Goal: Use online tool/utility: Utilize a website feature to perform a specific function

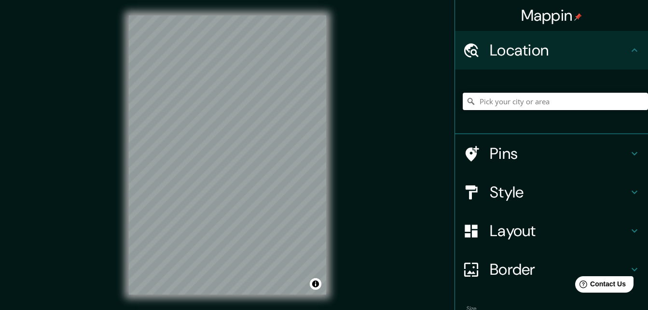
click at [474, 93] on input "Pick your city or area" at bounding box center [555, 101] width 185 height 17
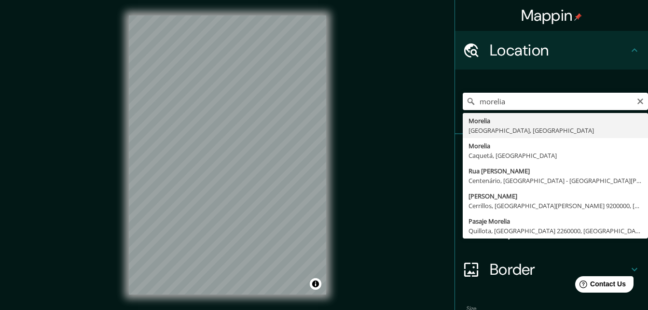
type input "[GEOGRAPHIC_DATA], [GEOGRAPHIC_DATA], [GEOGRAPHIC_DATA]"
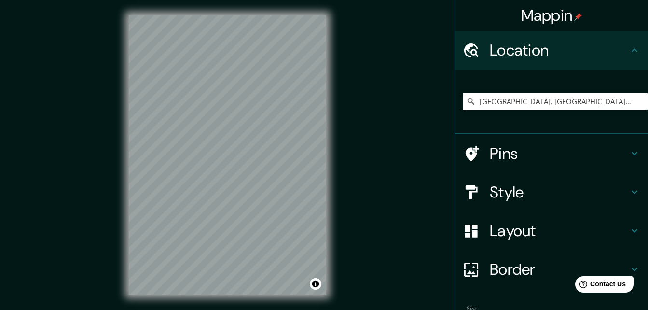
click at [586, 233] on h4 "Layout" at bounding box center [559, 230] width 139 height 19
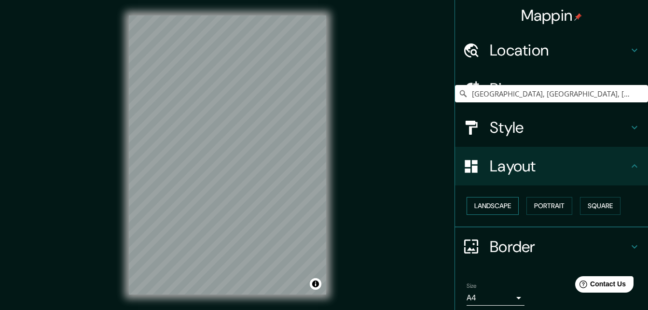
click at [485, 208] on button "Landscape" at bounding box center [492, 206] width 52 height 18
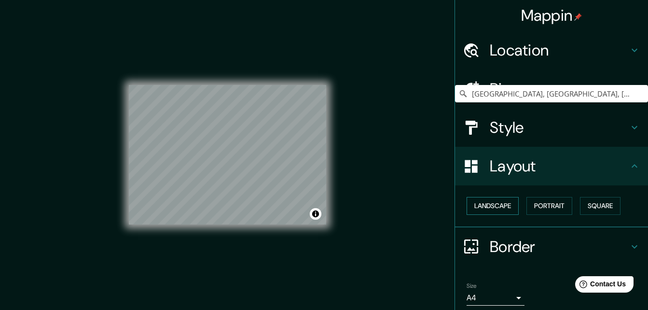
click at [487, 208] on button "Landscape" at bounding box center [492, 206] width 52 height 18
click at [550, 211] on button "Portrait" at bounding box center [549, 206] width 46 height 18
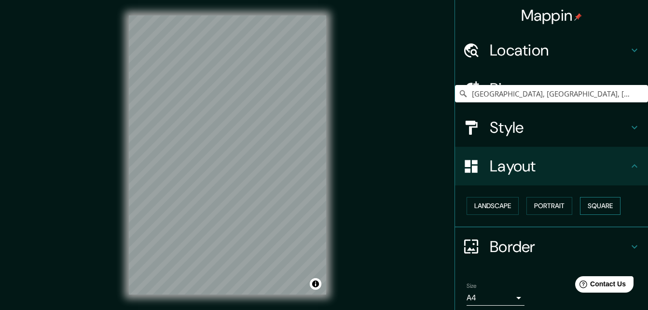
click at [604, 207] on button "Square" at bounding box center [600, 206] width 41 height 18
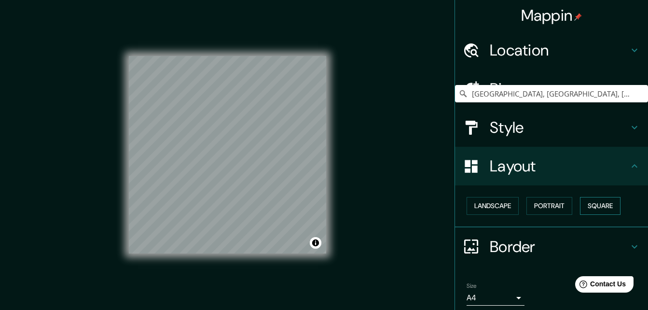
click at [603, 207] on button "Square" at bounding box center [600, 206] width 41 height 18
click at [480, 207] on button "Landscape" at bounding box center [492, 206] width 52 height 18
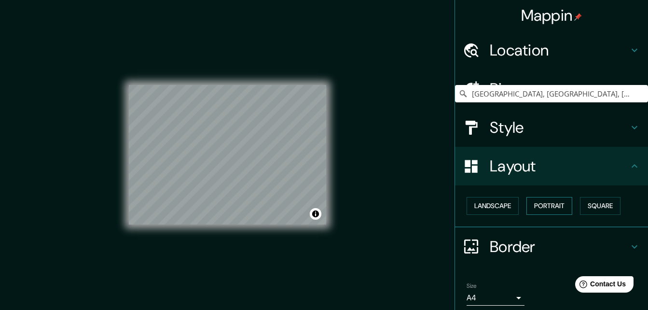
click at [541, 201] on button "Portrait" at bounding box center [549, 206] width 46 height 18
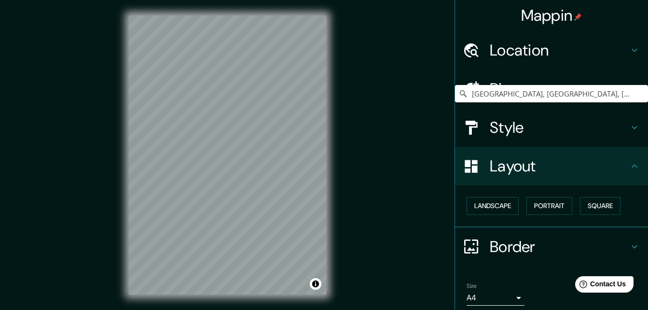
click at [601, 166] on h4 "Layout" at bounding box center [559, 165] width 139 height 19
click at [588, 244] on h4 "Border" at bounding box center [559, 246] width 139 height 19
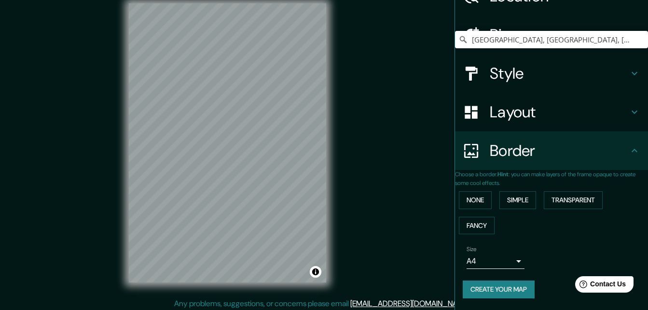
scroll to position [15, 0]
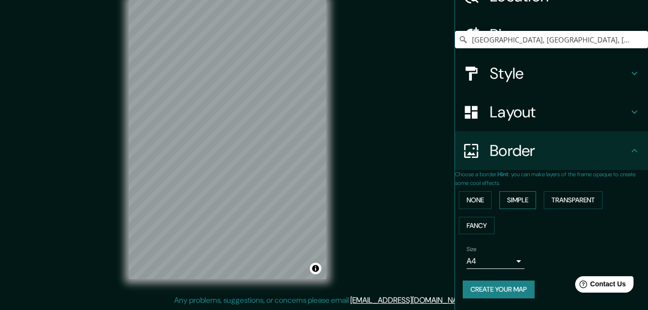
click at [532, 192] on button "Simple" at bounding box center [517, 200] width 37 height 18
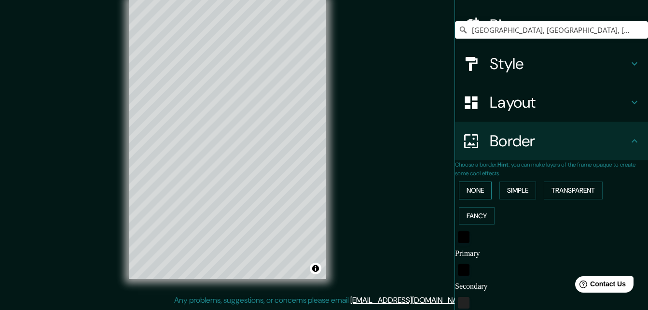
click at [478, 189] on button "None" at bounding box center [475, 190] width 33 height 18
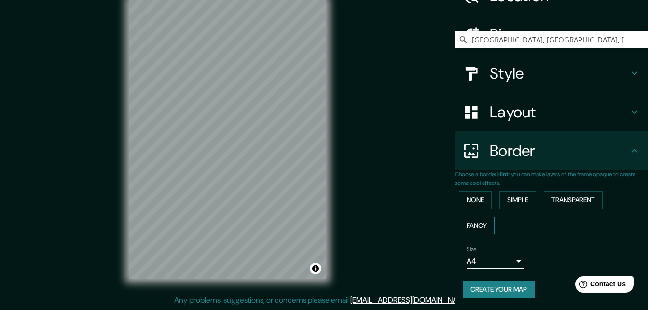
click at [472, 220] on button "Fancy" at bounding box center [477, 226] width 36 height 18
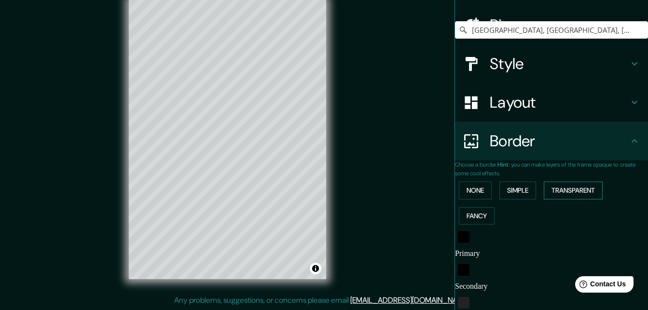
click at [562, 193] on button "Transparent" at bounding box center [573, 190] width 59 height 18
click at [532, 192] on button "Simple" at bounding box center [517, 190] width 37 height 18
click at [481, 194] on button "None" at bounding box center [475, 190] width 33 height 18
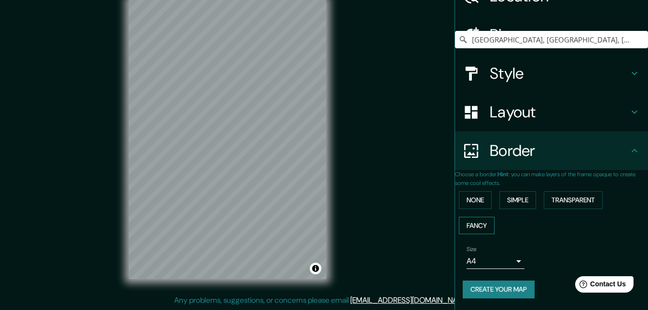
click at [480, 222] on button "Fancy" at bounding box center [477, 226] width 36 height 18
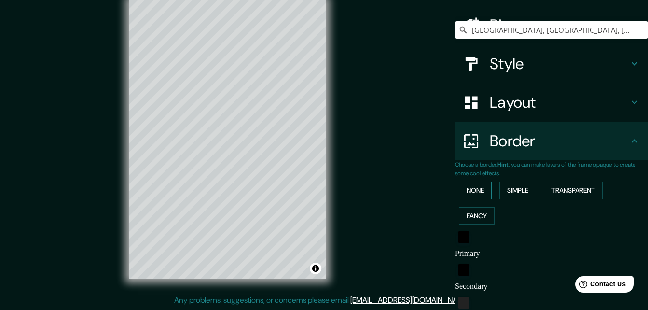
click at [476, 195] on button "None" at bounding box center [475, 190] width 33 height 18
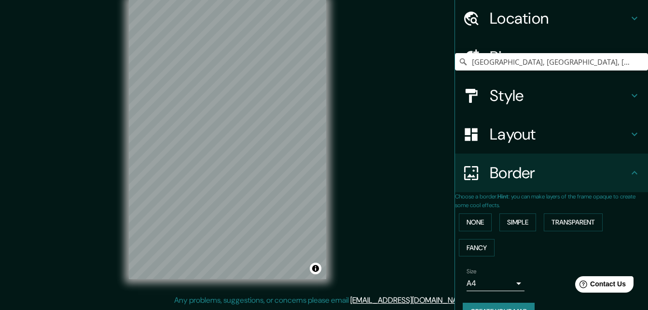
scroll to position [64, 0]
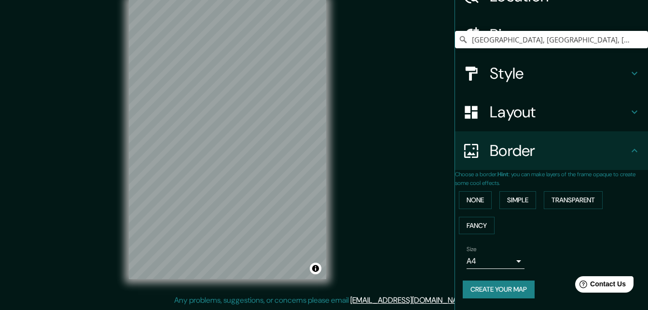
click at [550, 151] on h4 "Border" at bounding box center [559, 150] width 139 height 19
click at [504, 263] on body "Mappin Location [GEOGRAPHIC_DATA], [GEOGRAPHIC_DATA], [GEOGRAPHIC_DATA] Pins St…" at bounding box center [324, 140] width 648 height 310
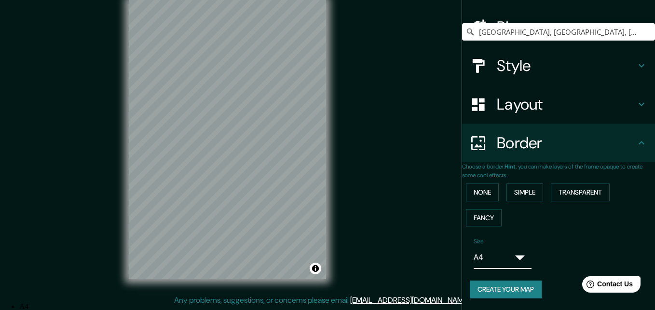
click at [560, 302] on div at bounding box center [324, 302] width 648 height 0
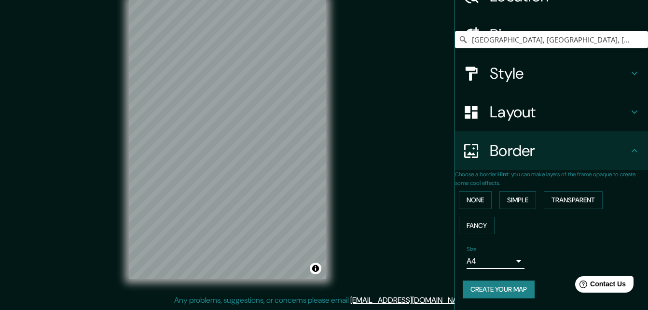
click at [629, 145] on icon at bounding box center [635, 151] width 12 height 12
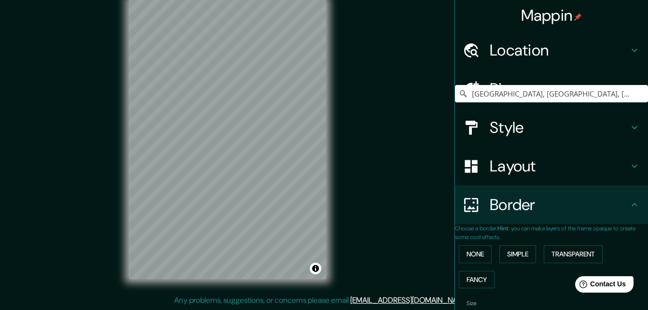
scroll to position [0, 0]
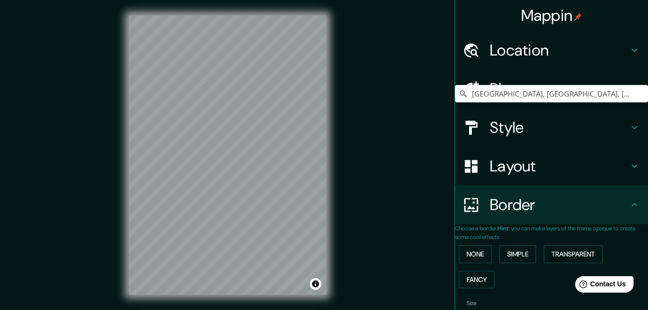
click at [582, 93] on h4 "Pins" at bounding box center [559, 88] width 139 height 19
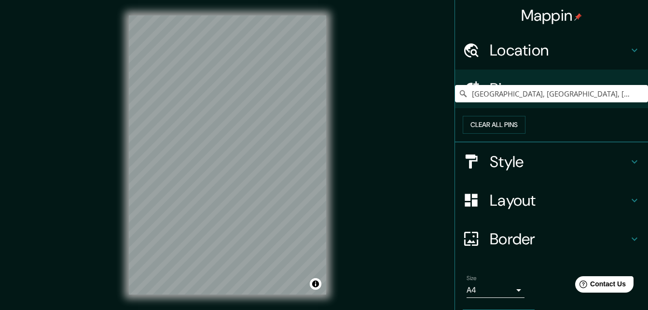
click at [582, 96] on h4 "Pins" at bounding box center [559, 88] width 139 height 19
click at [547, 171] on h4 "Style" at bounding box center [559, 161] width 139 height 19
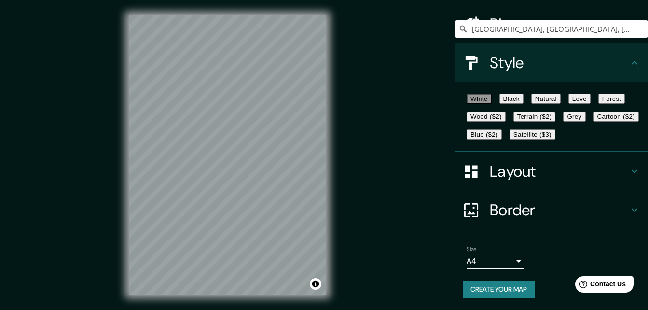
scroll to position [96, 0]
click at [523, 94] on button "Black" at bounding box center [511, 99] width 24 height 10
click at [482, 94] on button "White" at bounding box center [478, 99] width 25 height 10
click at [559, 94] on button "Natural" at bounding box center [545, 99] width 29 height 10
click at [590, 94] on button "Love" at bounding box center [579, 99] width 22 height 10
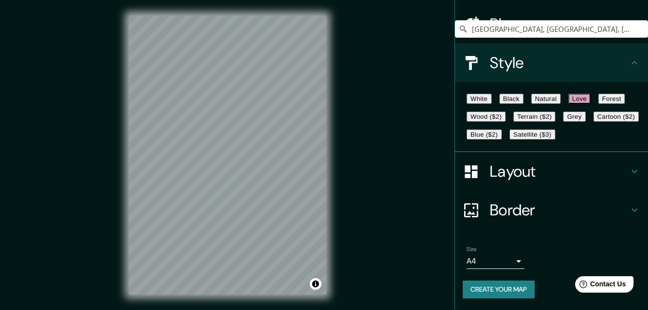
click at [598, 100] on button "Forest" at bounding box center [611, 99] width 27 height 10
click at [506, 111] on button "Wood ($2)" at bounding box center [485, 116] width 39 height 10
click at [556, 111] on button "Terrain ($2)" at bounding box center [534, 116] width 42 height 10
click at [563, 122] on button "Grey" at bounding box center [574, 116] width 22 height 10
click at [593, 122] on button "Cartoon ($2)" at bounding box center [615, 116] width 45 height 10
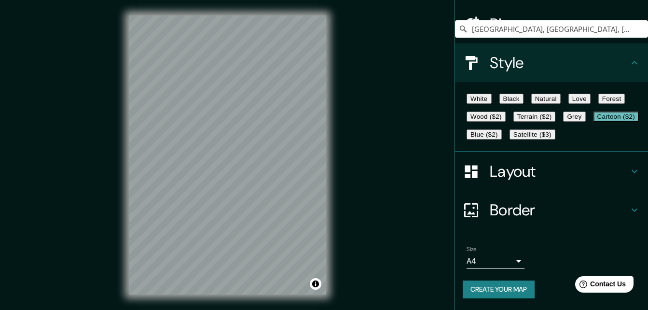
click at [502, 129] on button "Blue ($2)" at bounding box center [483, 134] width 35 height 10
click at [478, 94] on button "White" at bounding box center [478, 99] width 25 height 10
click at [551, 211] on h4 "Border" at bounding box center [559, 209] width 139 height 19
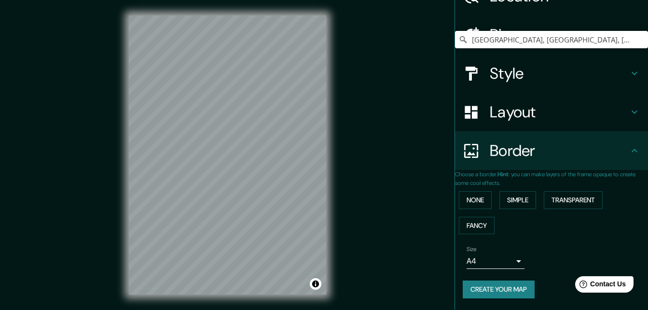
scroll to position [64, 0]
click at [485, 193] on button "None" at bounding box center [475, 200] width 33 height 18
click at [486, 193] on button "None" at bounding box center [475, 200] width 33 height 18
click at [529, 141] on h4 "Border" at bounding box center [559, 150] width 139 height 19
click at [534, 107] on h4 "Layout" at bounding box center [559, 111] width 139 height 19
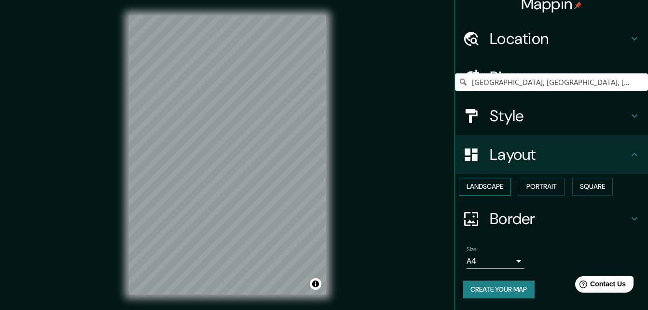
scroll to position [37, 0]
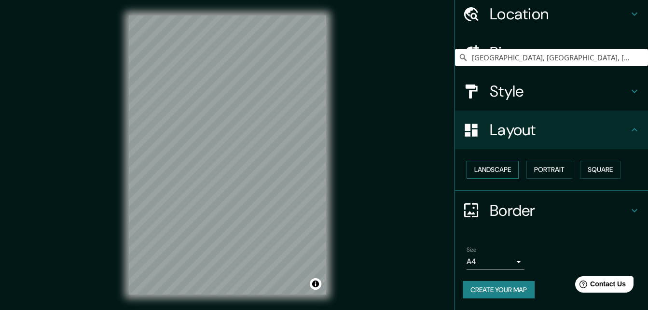
click at [483, 172] on button "Landscape" at bounding box center [492, 170] width 52 height 18
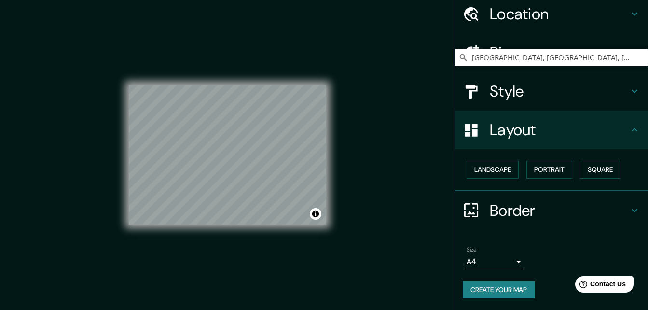
click at [403, 130] on div "Mappin Location [GEOGRAPHIC_DATA], [GEOGRAPHIC_DATA], [GEOGRAPHIC_DATA] Pins St…" at bounding box center [324, 162] width 648 height 325
